Goal: Information Seeking & Learning: Find specific fact

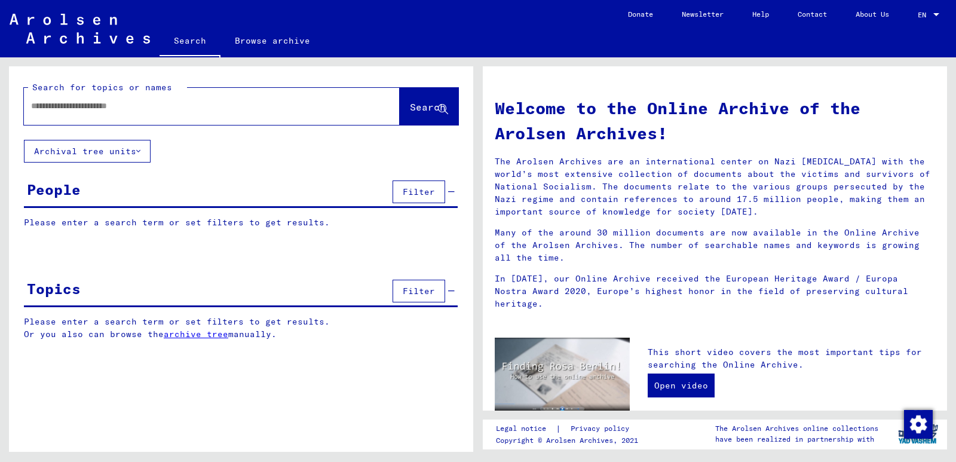
click at [143, 111] on input "text" at bounding box center [197, 106] width 333 height 13
type input "**********"
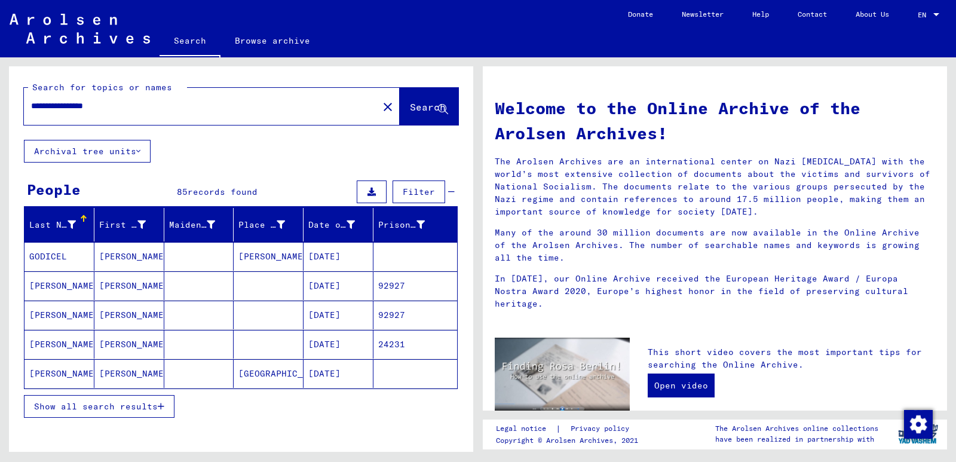
click at [83, 106] on input "**********" at bounding box center [197, 106] width 333 height 13
click at [69, 221] on icon at bounding box center [71, 224] width 8 height 8
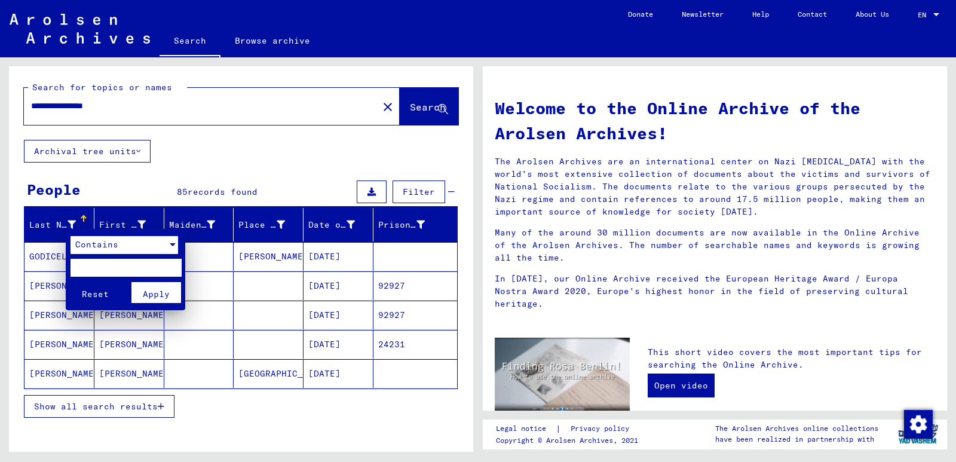
click at [173, 244] on div at bounding box center [173, 244] width 6 height 3
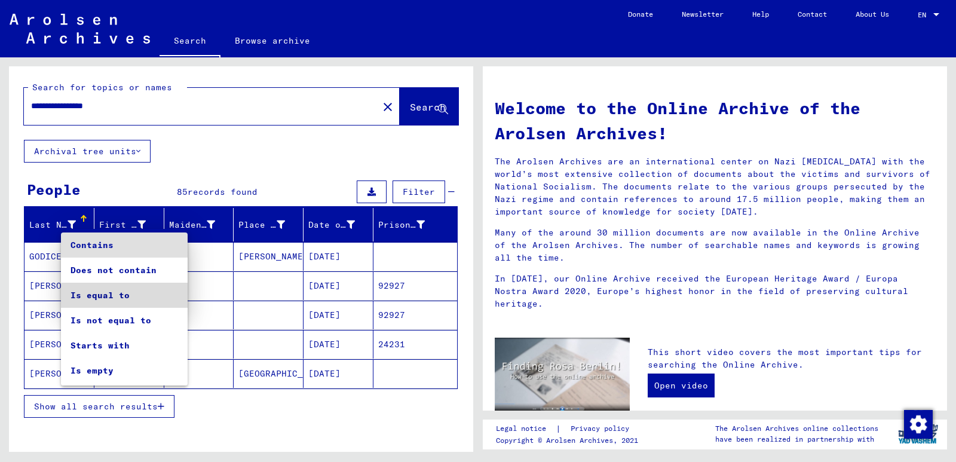
click at [127, 297] on span "Is equal to" at bounding box center [124, 294] width 108 height 25
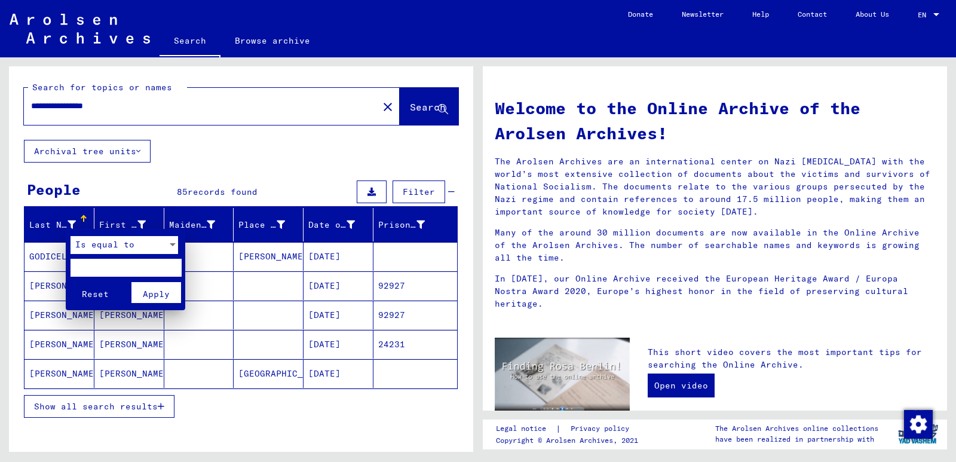
click at [133, 271] on input "text" at bounding box center [125, 268] width 110 height 18
type input "*******"
click at [166, 295] on span "Apply" at bounding box center [156, 293] width 27 height 11
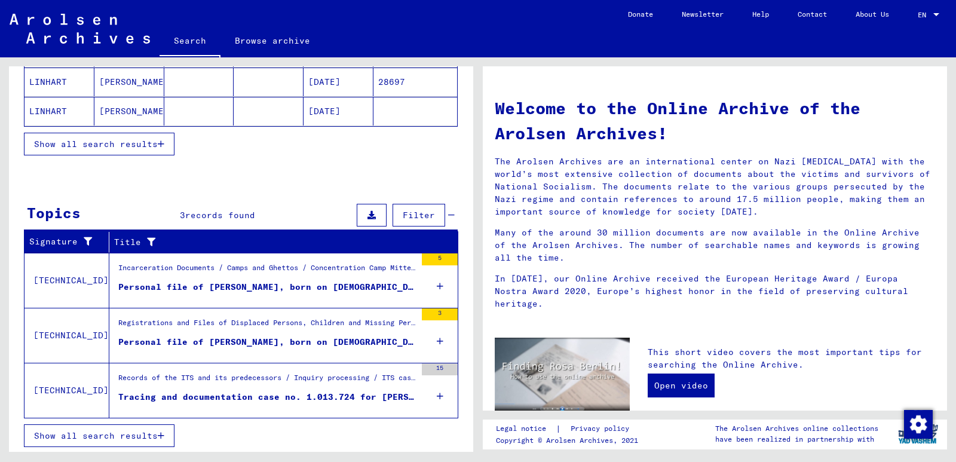
scroll to position [264, 0]
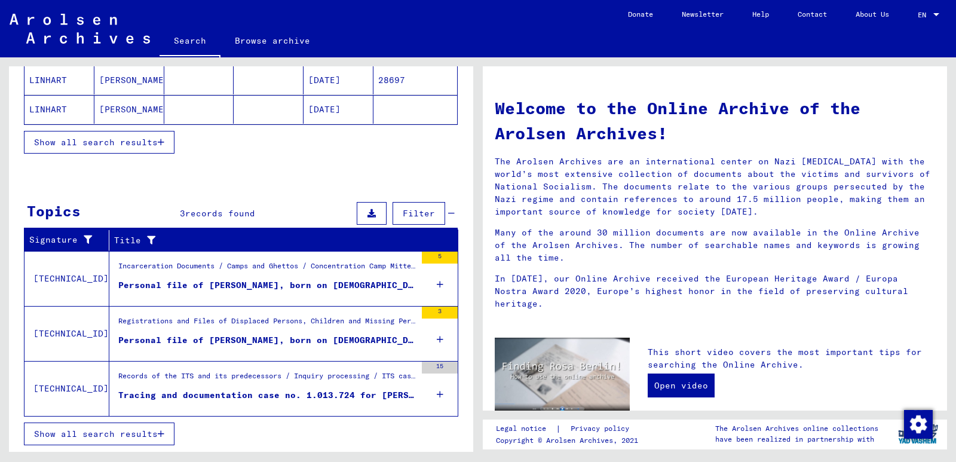
click at [257, 397] on div "Tracing and documentation case no. 1.013.724 for [PERSON_NAME] born [DEMOGRAPHI…" at bounding box center [266, 395] width 297 height 13
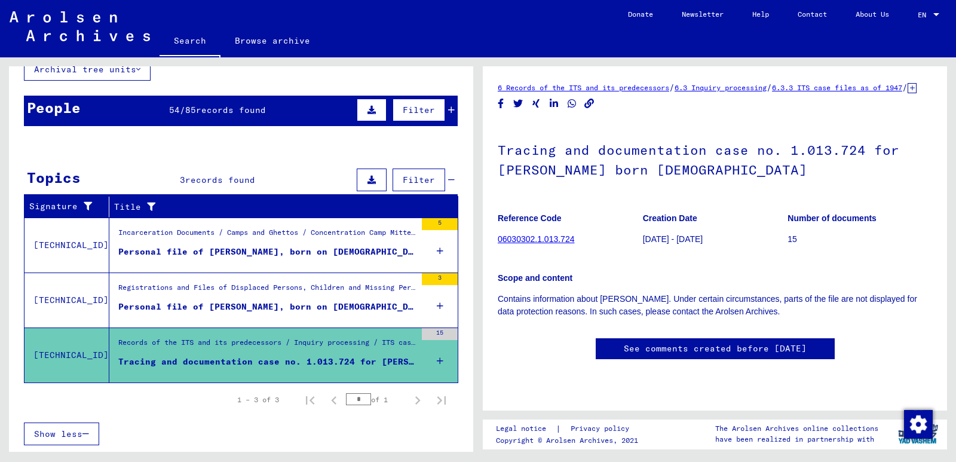
scroll to position [42, 0]
click at [201, 299] on figure "Registrations and Files of Displaced Persons, Children and Missing Persons / Re…" at bounding box center [266, 291] width 297 height 18
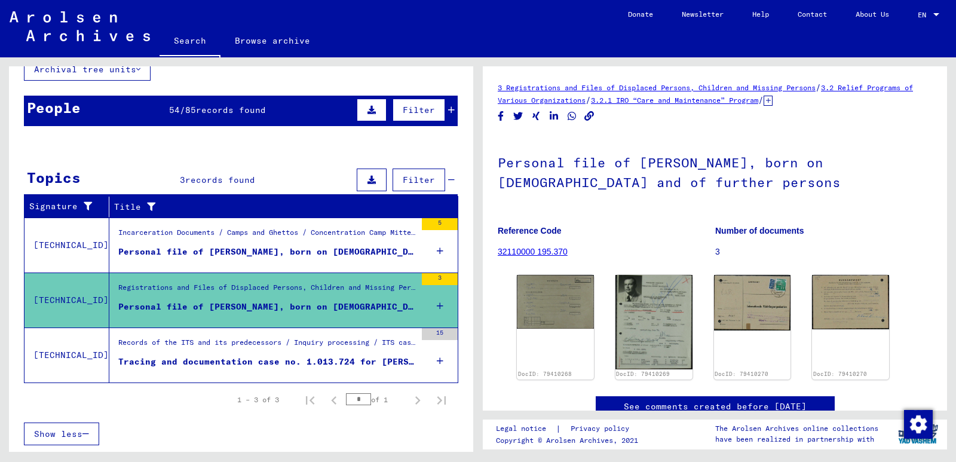
click at [234, 246] on div "Personal file of [PERSON_NAME], born on [DEMOGRAPHIC_DATA], born in [GEOGRAPHIC…" at bounding box center [266, 251] width 297 height 13
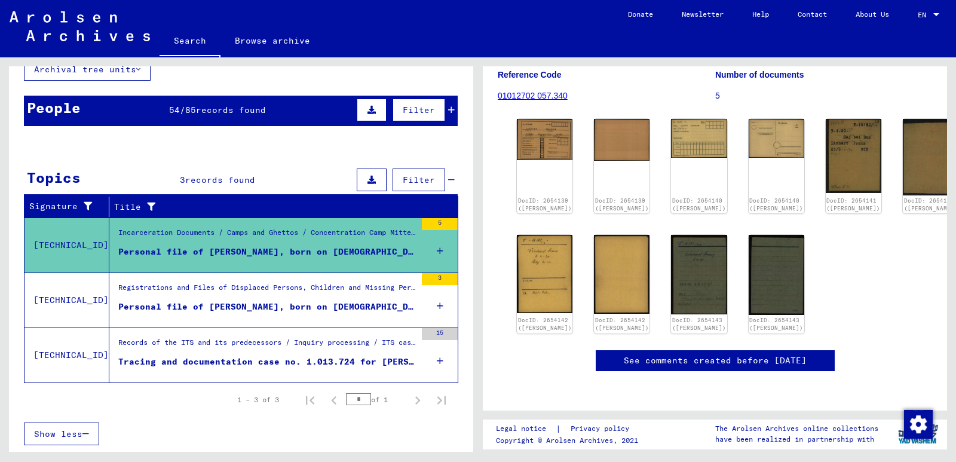
scroll to position [542, 0]
click at [312, 242] on div "Incarceration Documents / Camps and Ghettos / Concentration Camp Mittelbau ([PE…" at bounding box center [266, 235] width 297 height 17
click at [951, 226] on div "1 Incarceration Documents / 1.1 Camps and Ghettos / [DATE] Concentration Camp M…" at bounding box center [717, 254] width 478 height 394
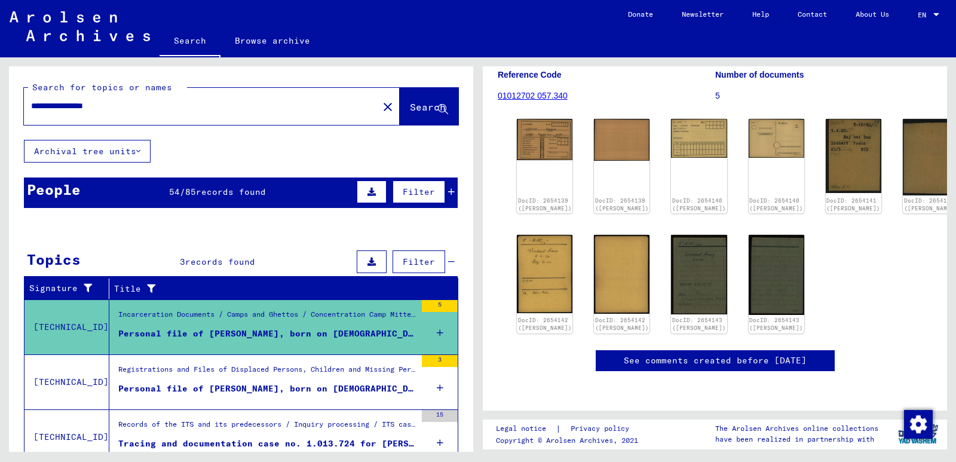
scroll to position [82, 0]
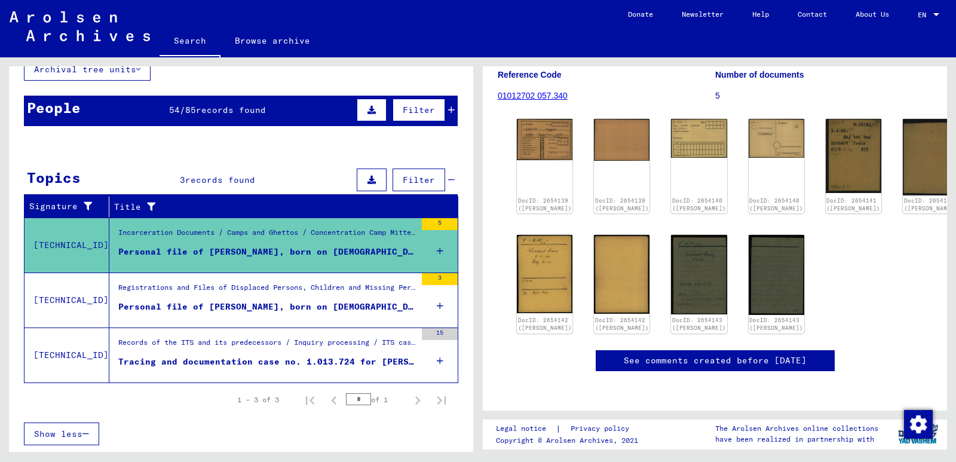
click at [409, 105] on span "Filter" at bounding box center [419, 110] width 32 height 11
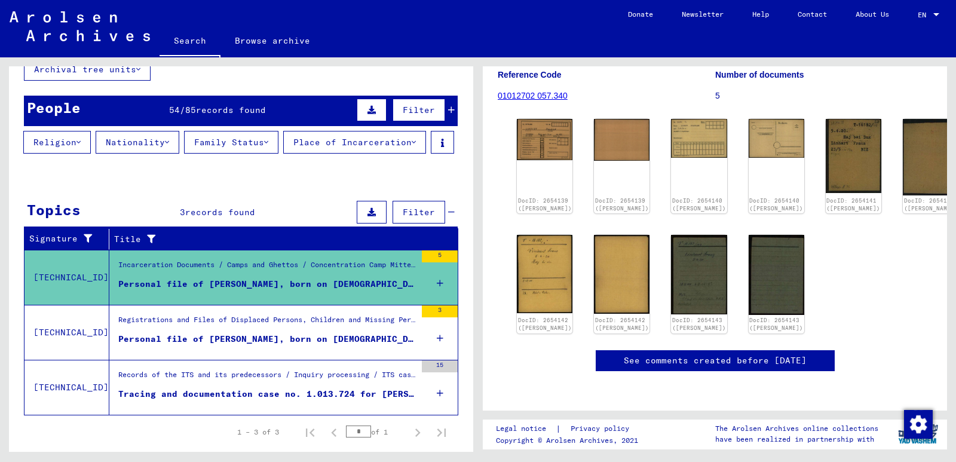
click at [955, 217] on div "1 Incarceration Documents / 1.1 Camps and Ghettos / [DATE] Concentration Camp M…" at bounding box center [717, 254] width 478 height 394
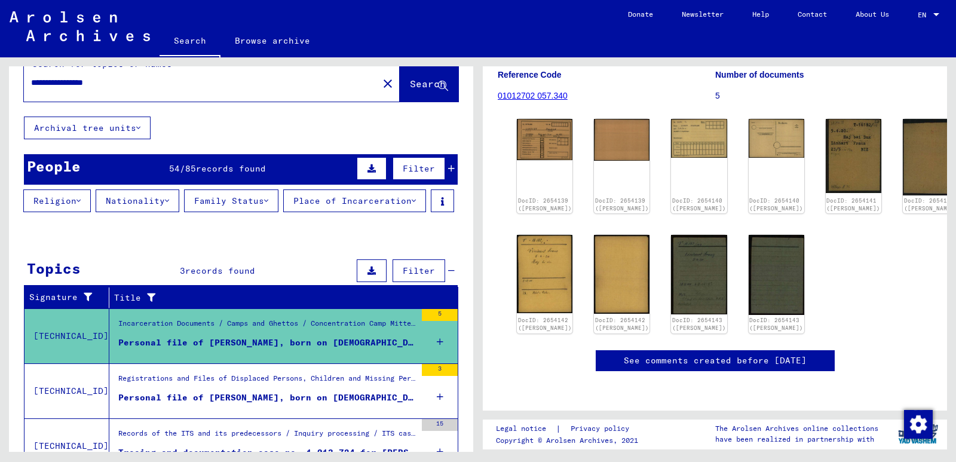
scroll to position [0, 0]
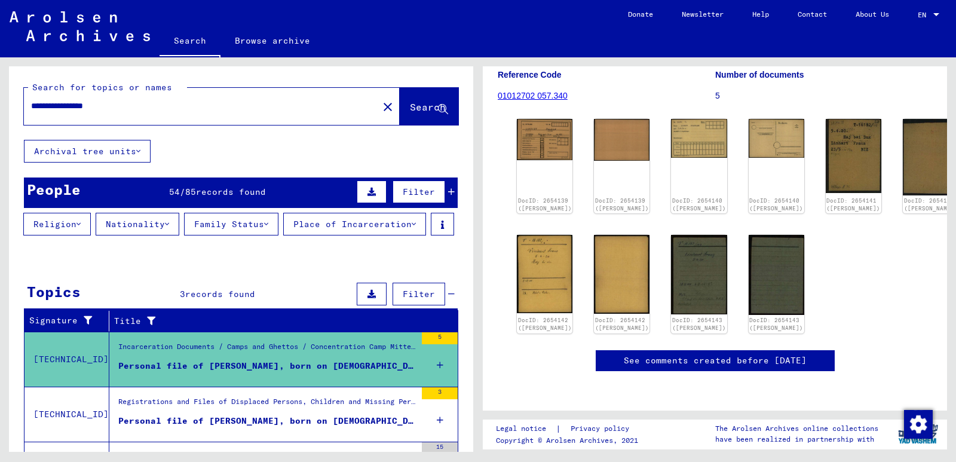
drag, startPoint x: 84, startPoint y: 107, endPoint x: 0, endPoint y: 122, distance: 85.6
click at [0, 122] on div "**********" at bounding box center [239, 254] width 478 height 394
click at [79, 116] on div "*******" at bounding box center [197, 106] width 347 height 27
click at [78, 105] on input "*******" at bounding box center [201, 106] width 340 height 13
paste input "**********"
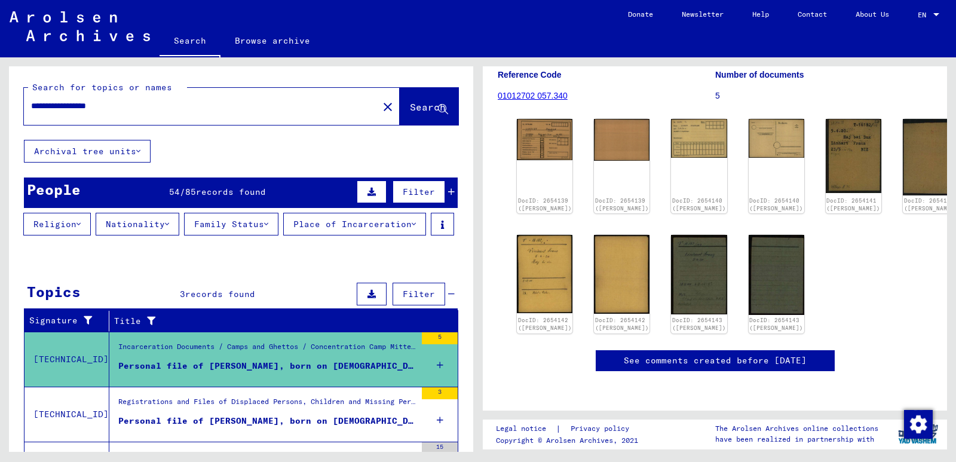
click at [74, 110] on input "**********" at bounding box center [201, 106] width 340 height 13
click at [410, 105] on span "Search" at bounding box center [428, 107] width 36 height 12
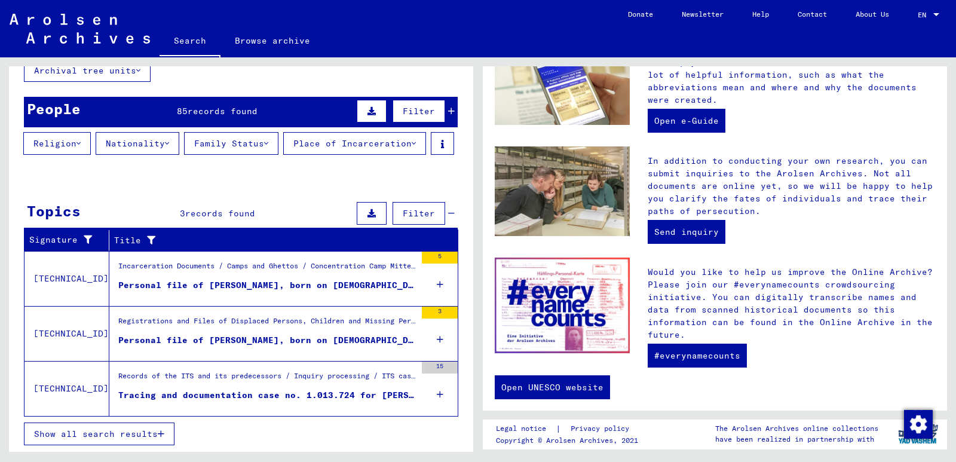
scroll to position [103, 0]
click at [430, 283] on mat-cell "24231" at bounding box center [415, 295] width 84 height 29
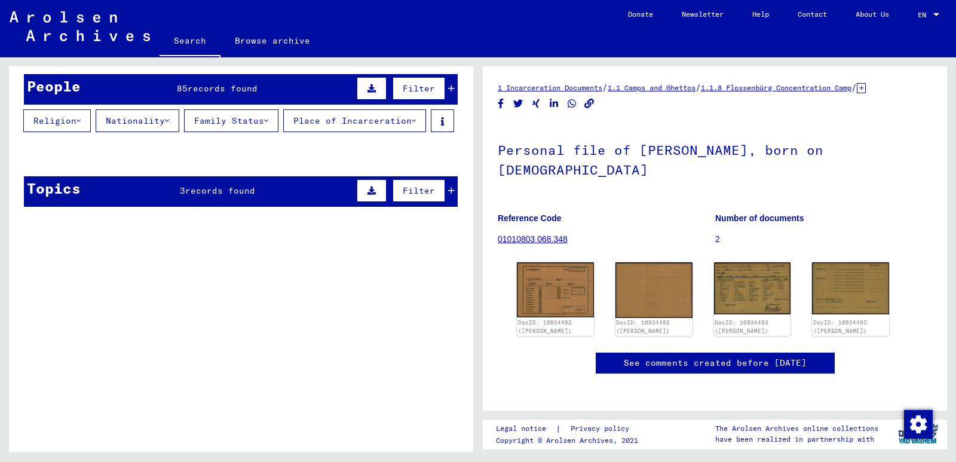
click at [865, 90] on icon at bounding box center [860, 88] width 9 height 10
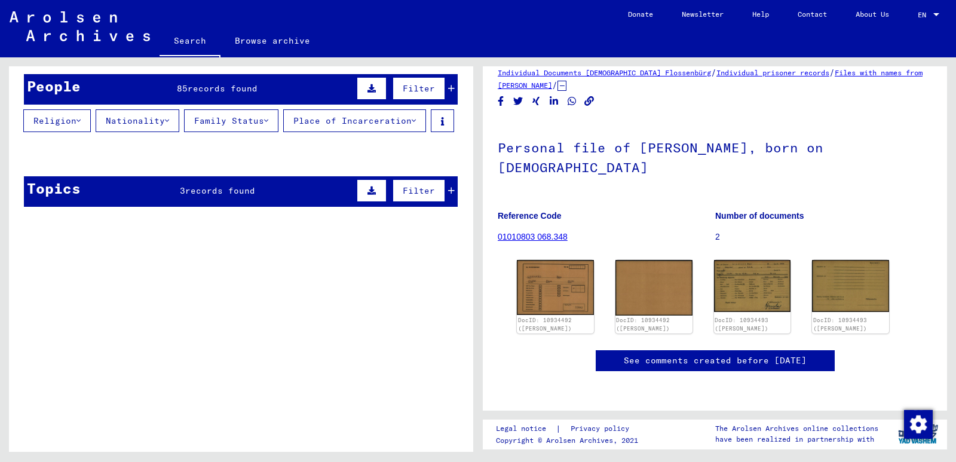
scroll to position [386, 0]
click at [411, 196] on span "Filter" at bounding box center [419, 190] width 32 height 11
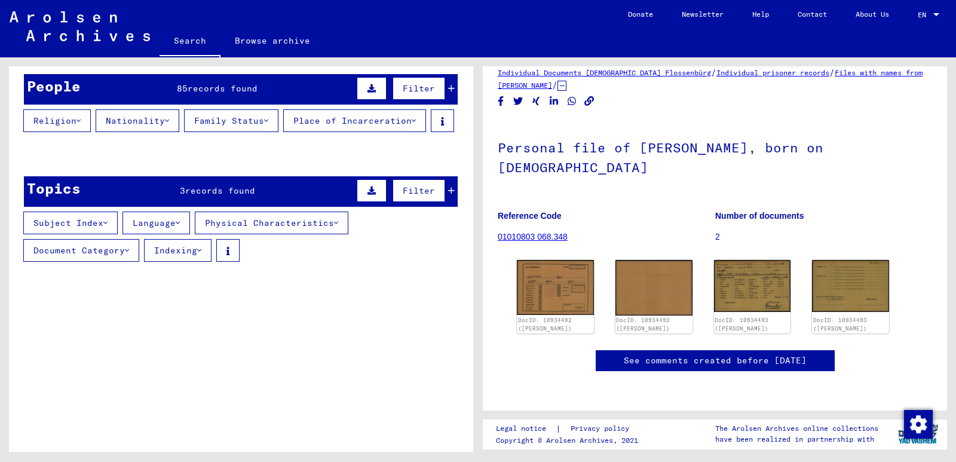
click at [954, 181] on div "1 Incarceration Documents / 1.1 Camps and Ghettos / 1.1.8 Flossenbürg Concentra…" at bounding box center [717, 254] width 478 height 394
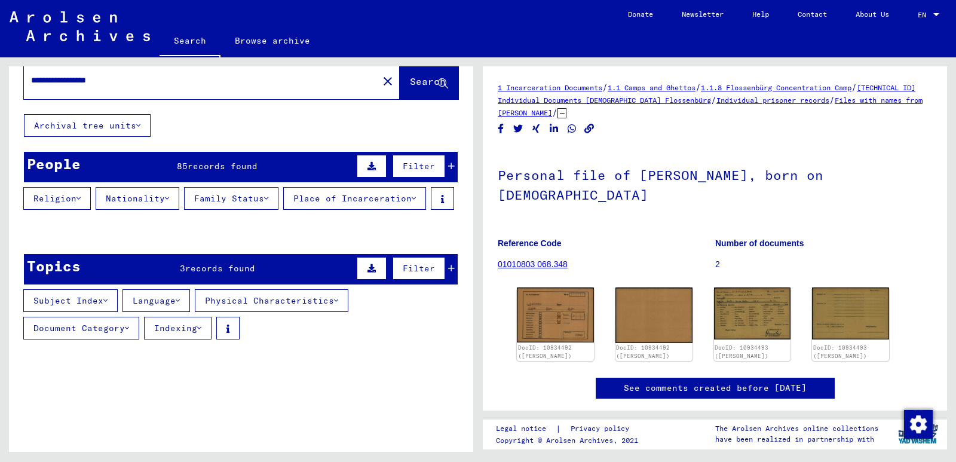
scroll to position [0, 0]
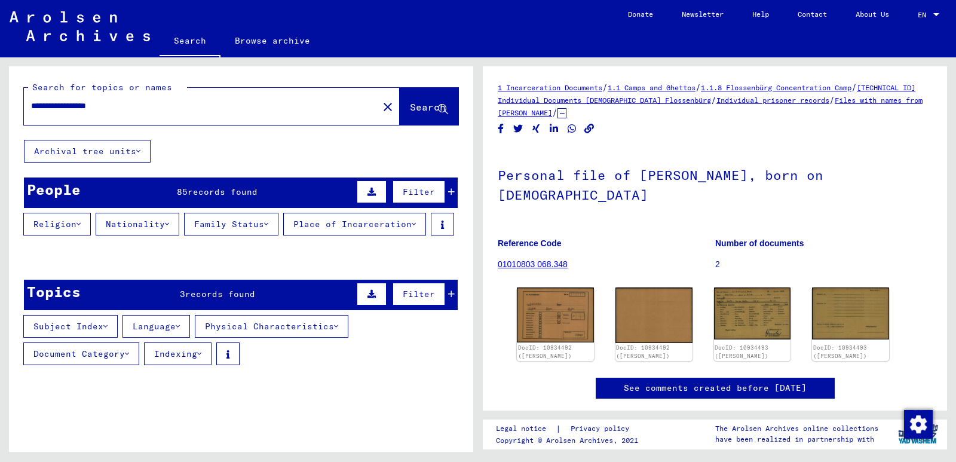
drag, startPoint x: 66, startPoint y: 105, endPoint x: 214, endPoint y: 102, distance: 148.7
click at [214, 102] on input "**********" at bounding box center [201, 106] width 340 height 13
click at [410, 106] on span "Search" at bounding box center [428, 107] width 36 height 12
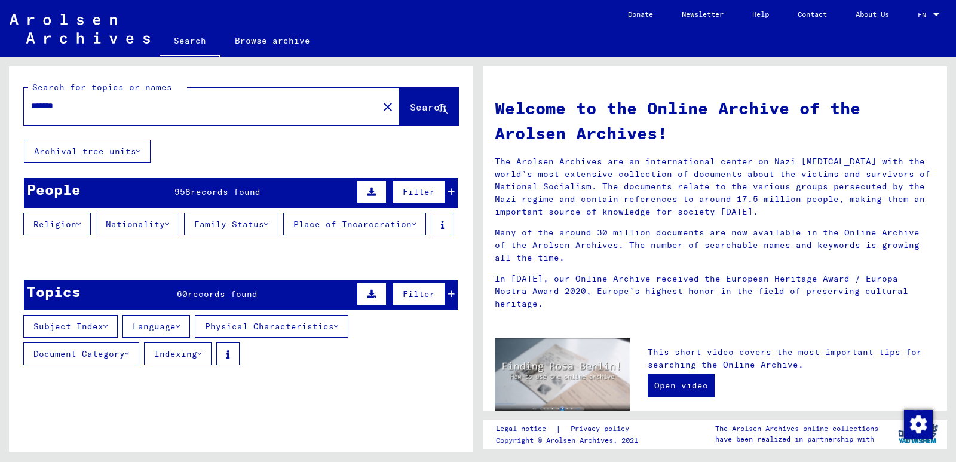
click at [153, 111] on input "*******" at bounding box center [197, 106] width 333 height 13
type input "**********"
click at [448, 191] on icon at bounding box center [451, 192] width 7 height 8
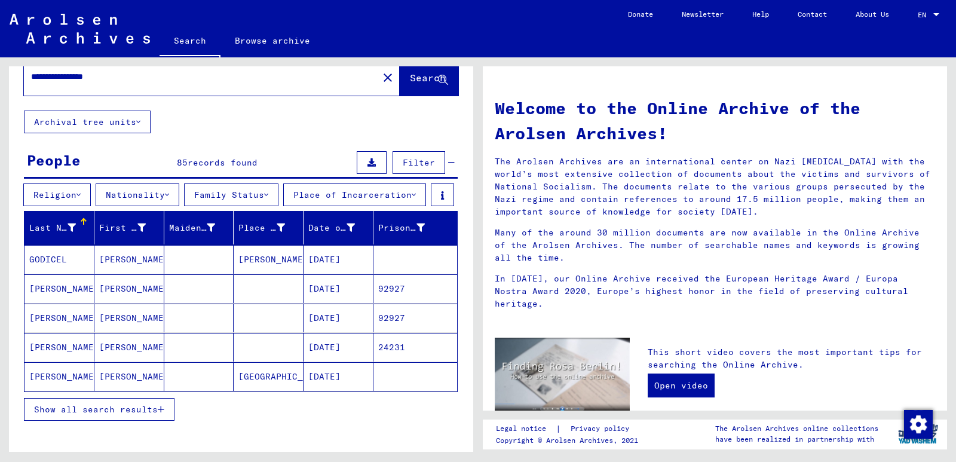
scroll to position [179, 0]
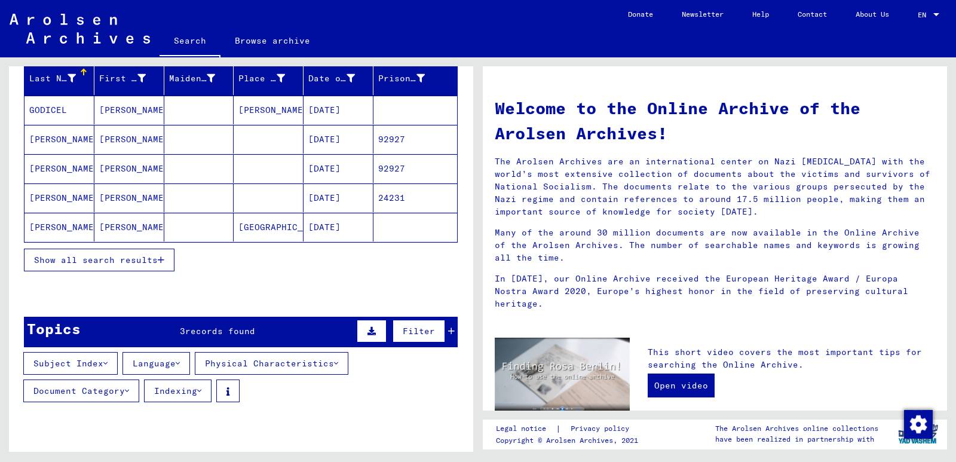
click at [159, 264] on icon "button" at bounding box center [161, 260] width 7 height 8
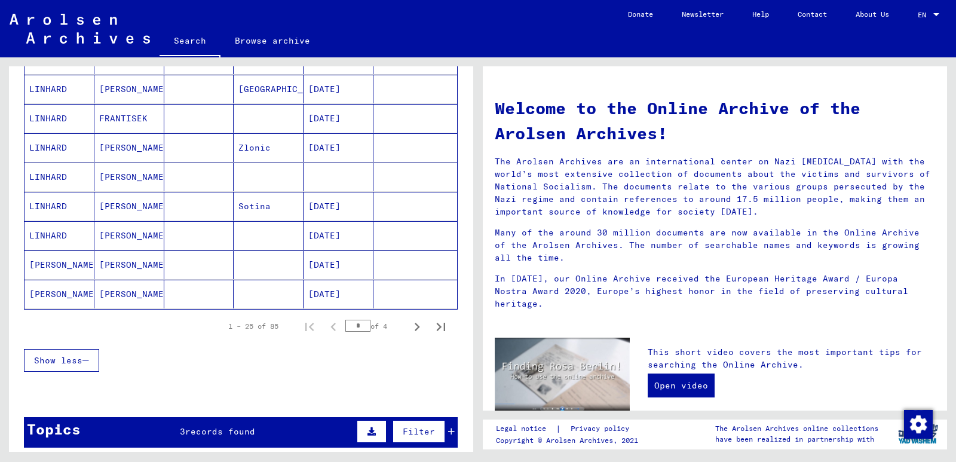
scroll to position [708, 0]
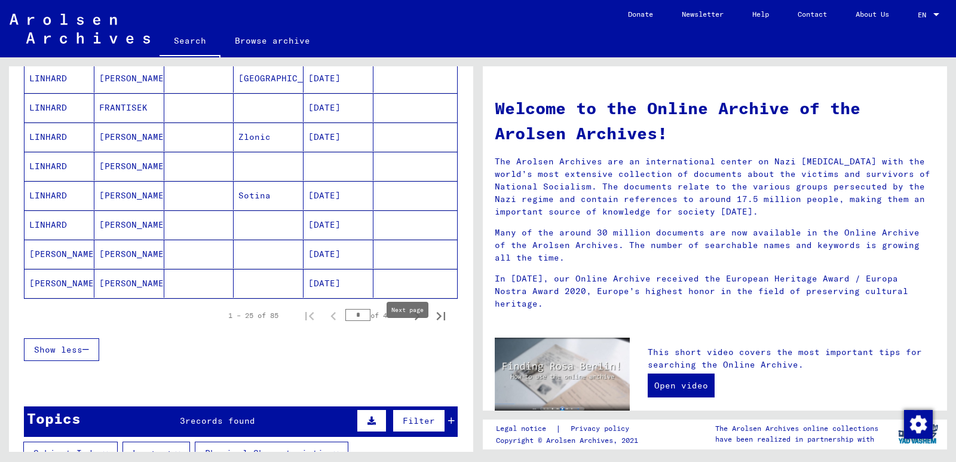
click at [409, 324] on icon "Next page" at bounding box center [417, 316] width 17 height 17
type input "*"
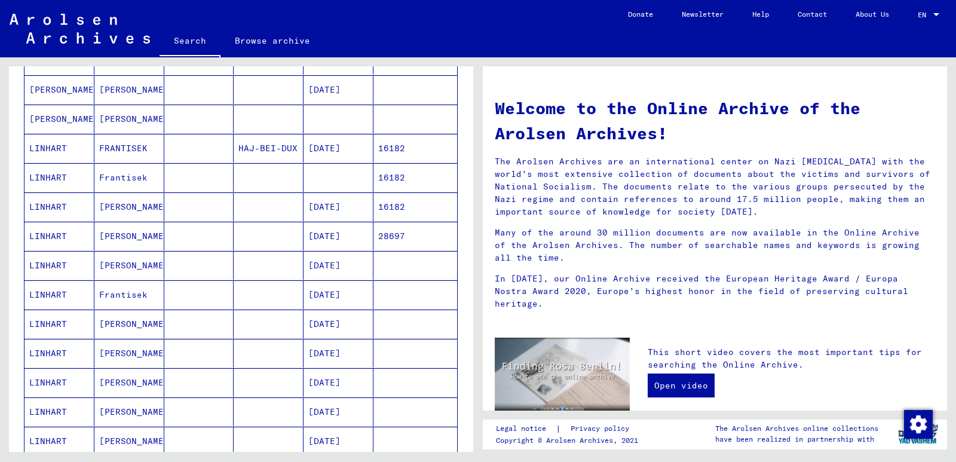
scroll to position [318, 0]
drag, startPoint x: 355, startPoint y: 229, endPoint x: 303, endPoint y: 230, distance: 52.0
click at [303, 219] on mat-cell "[DATE]" at bounding box center [338, 205] width 70 height 29
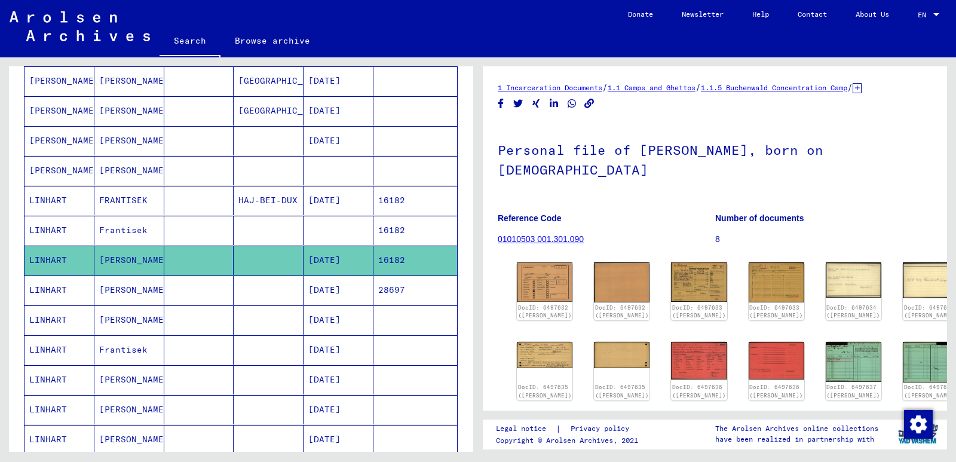
scroll to position [265, 0]
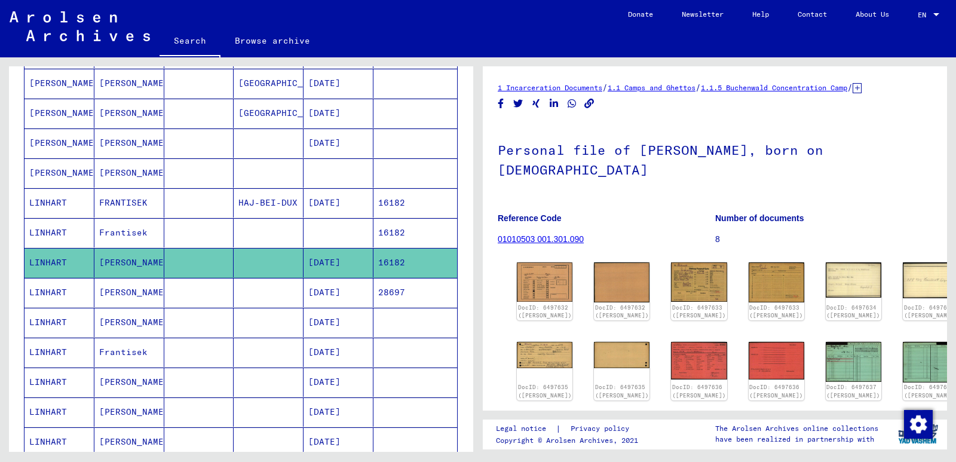
click at [314, 247] on mat-cell at bounding box center [338, 232] width 70 height 29
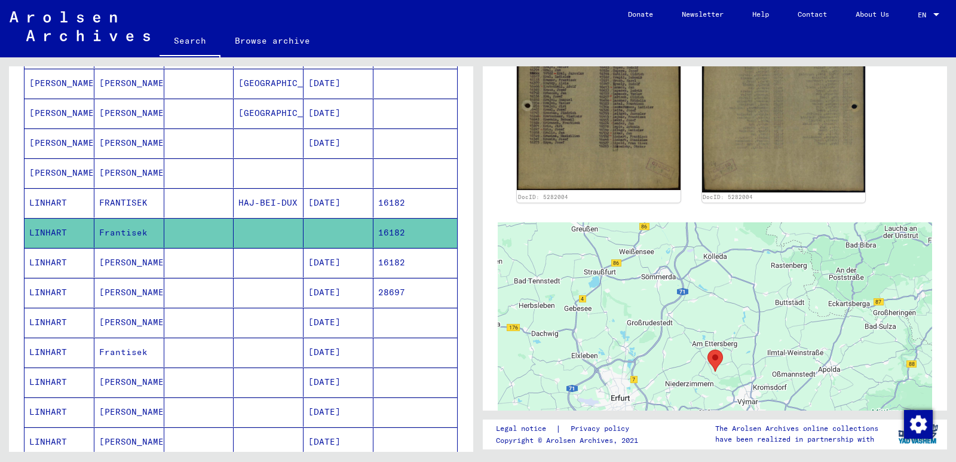
scroll to position [194, 0]
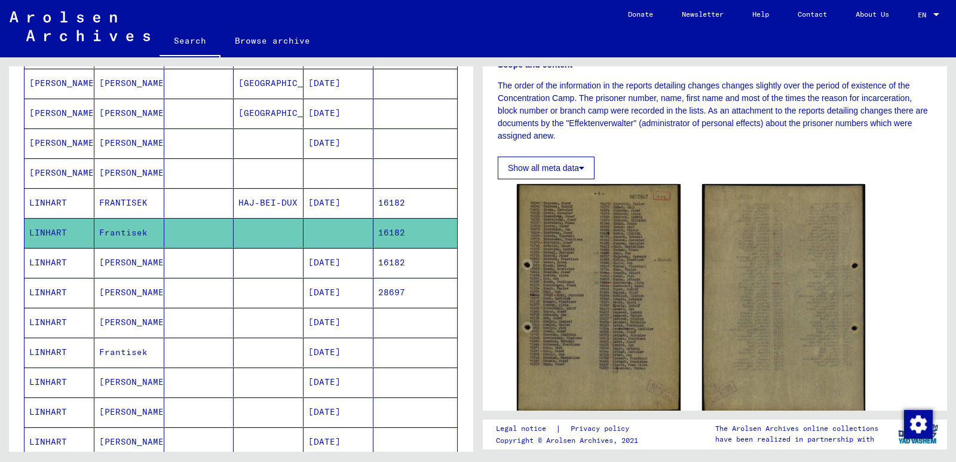
click at [387, 217] on mat-cell "16182" at bounding box center [415, 202] width 84 height 29
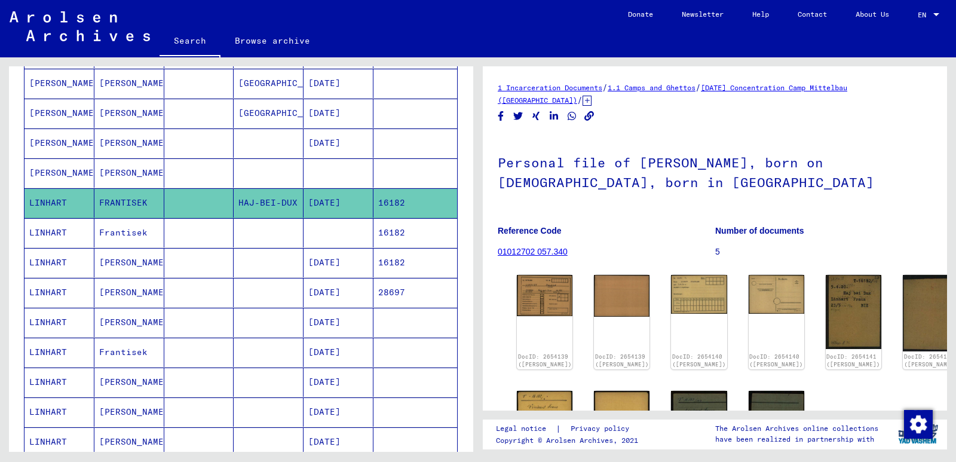
click at [383, 277] on mat-cell "16182" at bounding box center [415, 262] width 84 height 29
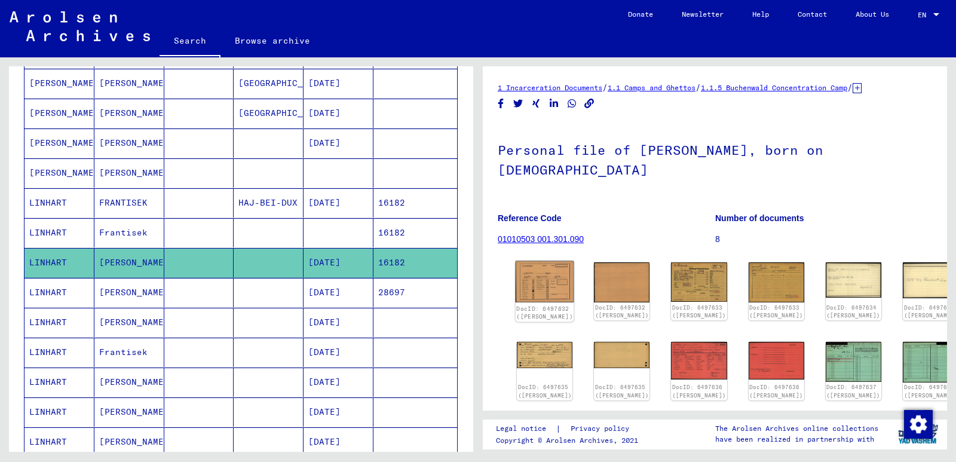
click at [543, 263] on img at bounding box center [544, 281] width 59 height 41
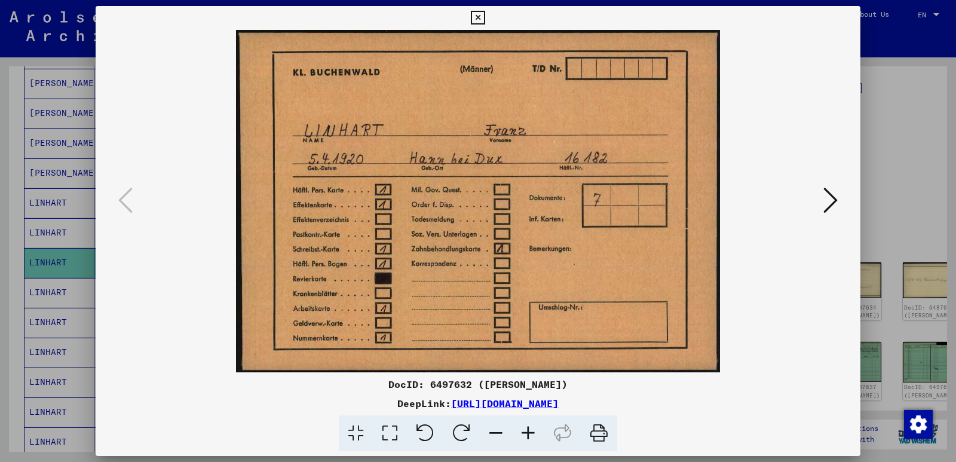
click at [828, 199] on icon at bounding box center [830, 200] width 14 height 29
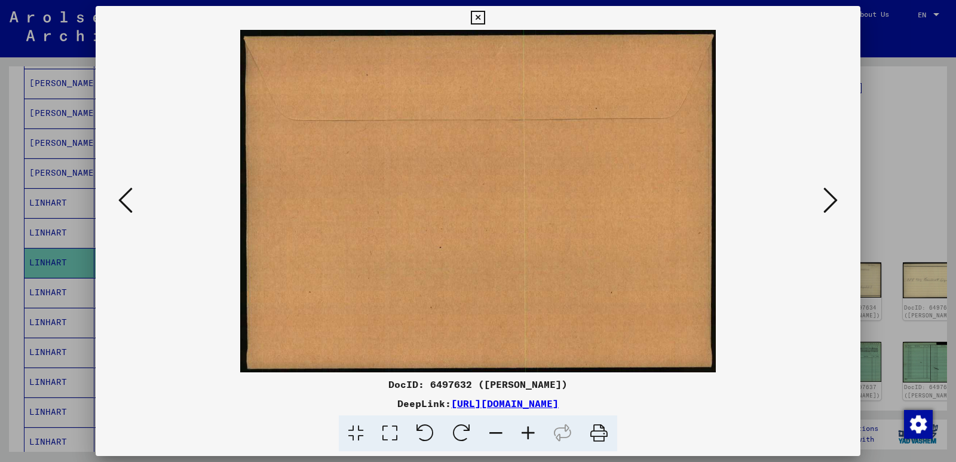
click at [828, 199] on icon at bounding box center [830, 200] width 14 height 29
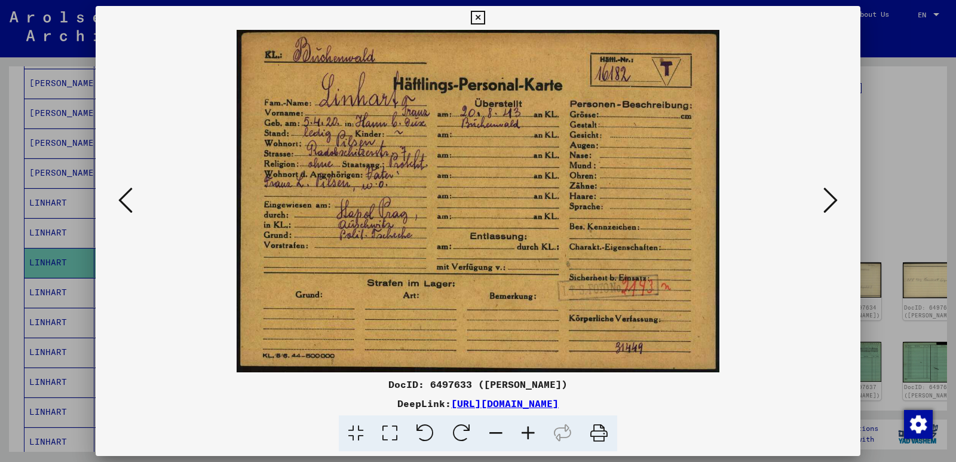
click at [828, 199] on icon at bounding box center [830, 200] width 14 height 29
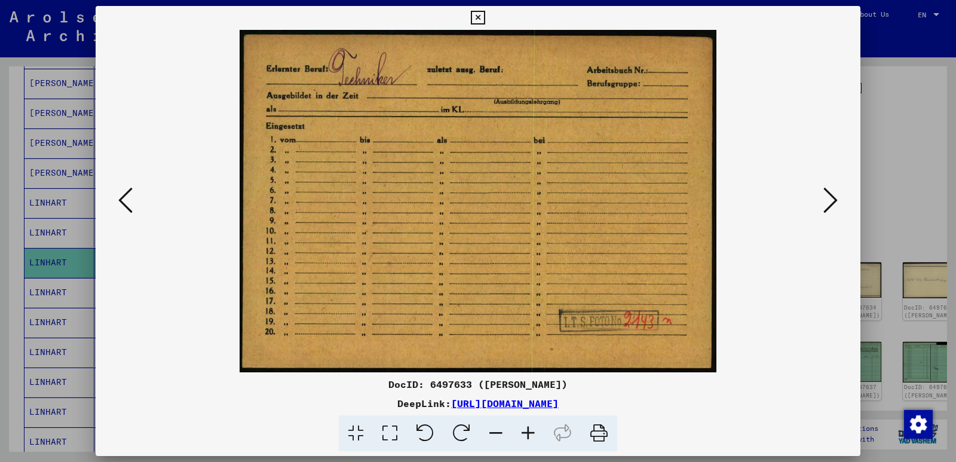
click at [121, 205] on icon at bounding box center [125, 200] width 14 height 29
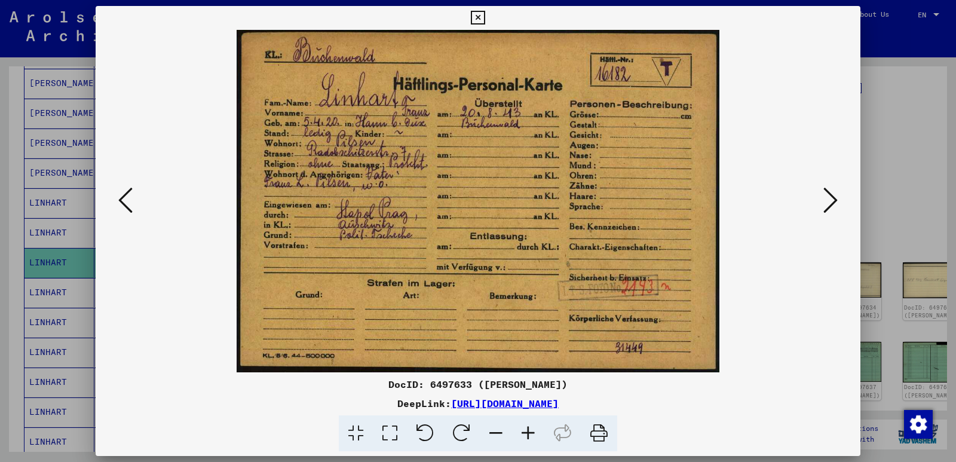
click at [833, 205] on icon at bounding box center [830, 200] width 14 height 29
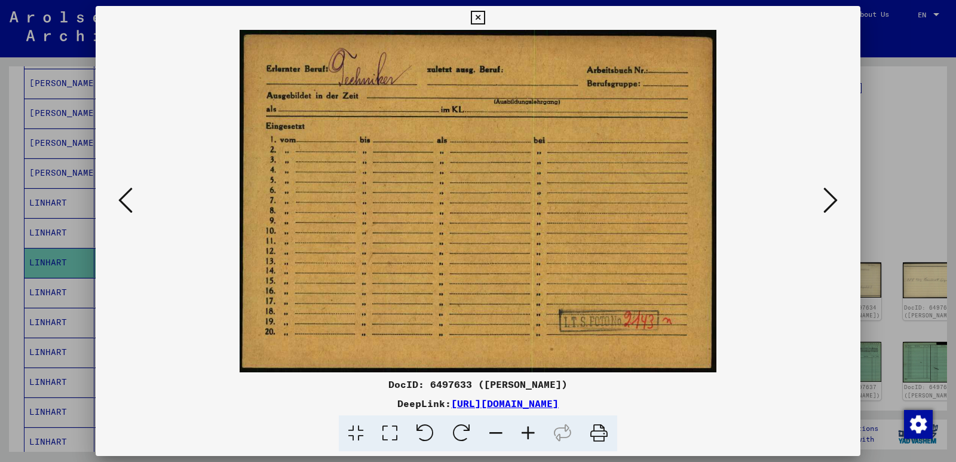
click at [833, 205] on icon at bounding box center [830, 200] width 14 height 29
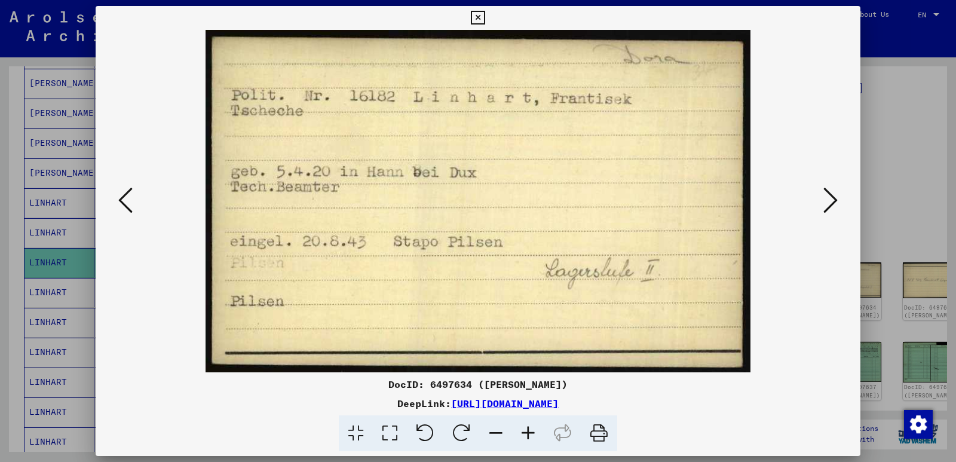
click at [833, 205] on icon at bounding box center [830, 200] width 14 height 29
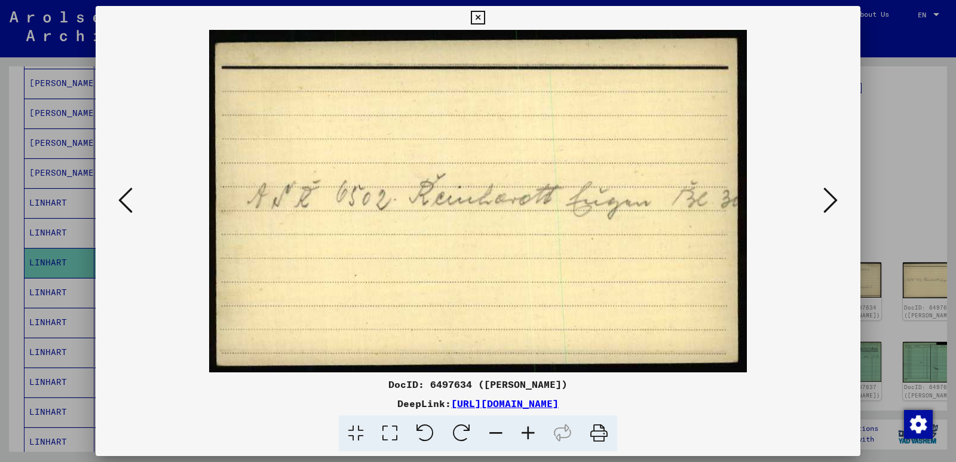
click at [833, 205] on icon at bounding box center [830, 200] width 14 height 29
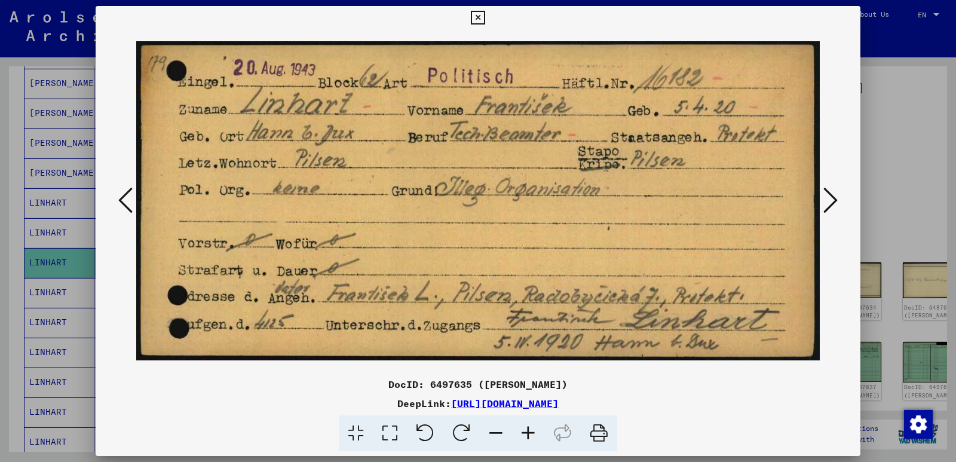
click at [831, 196] on icon at bounding box center [830, 200] width 14 height 29
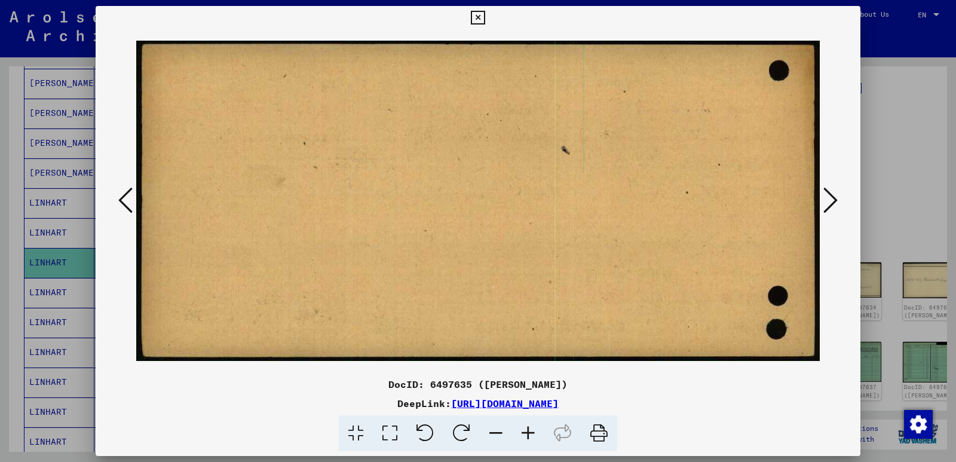
click at [831, 196] on icon at bounding box center [830, 200] width 14 height 29
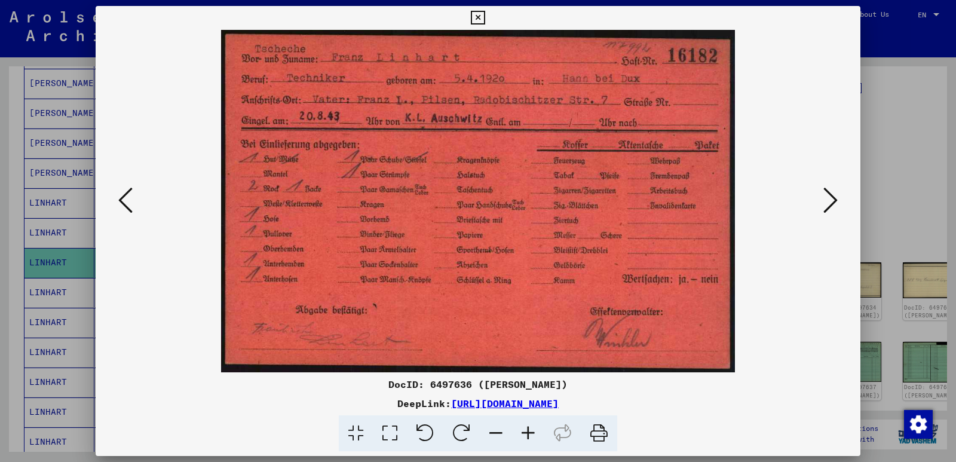
click at [831, 196] on icon at bounding box center [830, 200] width 14 height 29
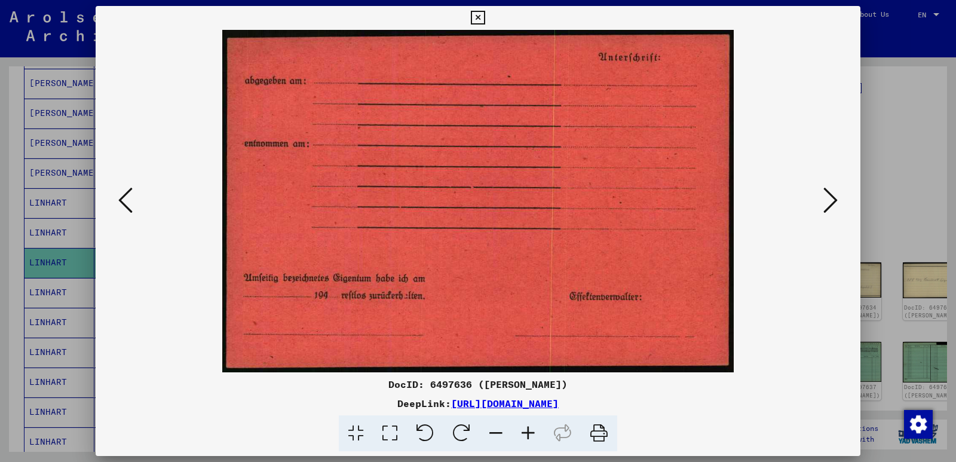
click at [831, 196] on icon at bounding box center [830, 200] width 14 height 29
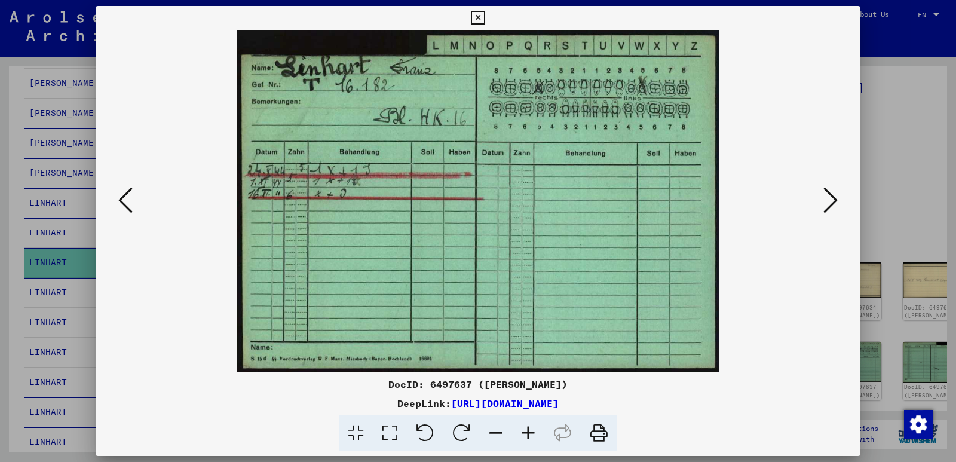
click at [831, 196] on icon at bounding box center [830, 200] width 14 height 29
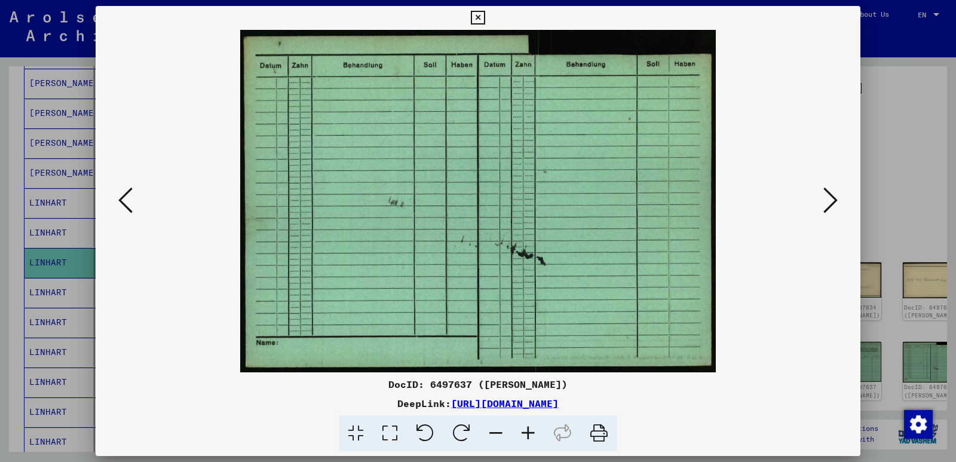
click at [831, 196] on icon at bounding box center [830, 200] width 14 height 29
